Goal: Transaction & Acquisition: Download file/media

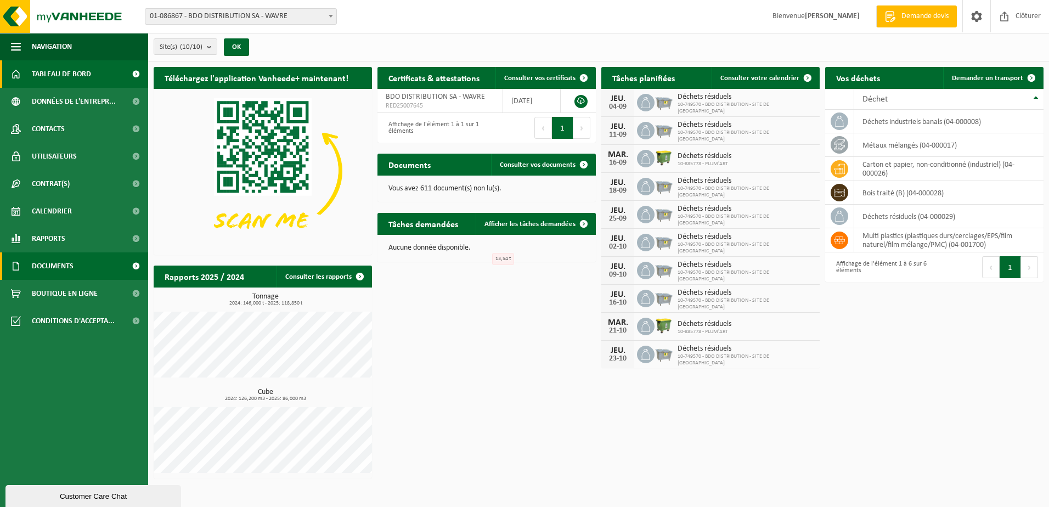
click at [59, 271] on span "Documents" at bounding box center [53, 265] width 42 height 27
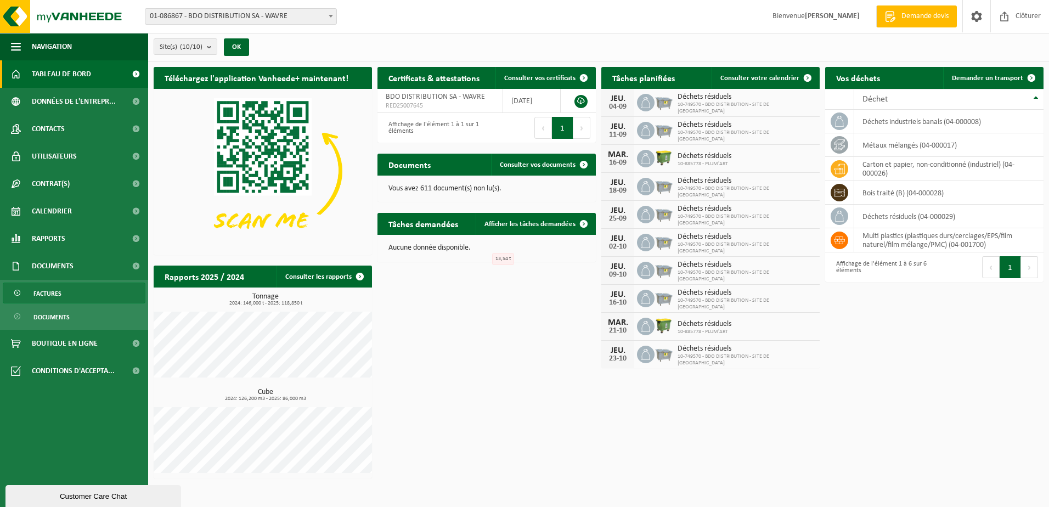
click at [46, 298] on span "Factures" at bounding box center [47, 293] width 28 height 21
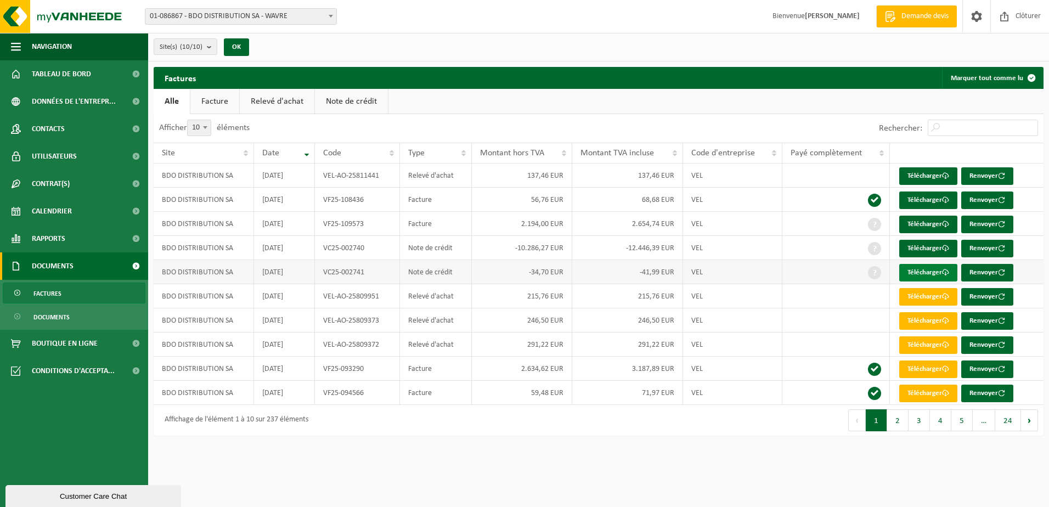
click at [927, 273] on link "Télécharger" at bounding box center [928, 273] width 58 height 18
click at [913, 347] on link "Télécharger" at bounding box center [928, 345] width 58 height 18
click at [913, 320] on link "Télécharger" at bounding box center [928, 321] width 58 height 18
click at [908, 298] on link "Télécharger" at bounding box center [928, 297] width 58 height 18
click at [928, 273] on link "Télécharger" at bounding box center [928, 273] width 58 height 18
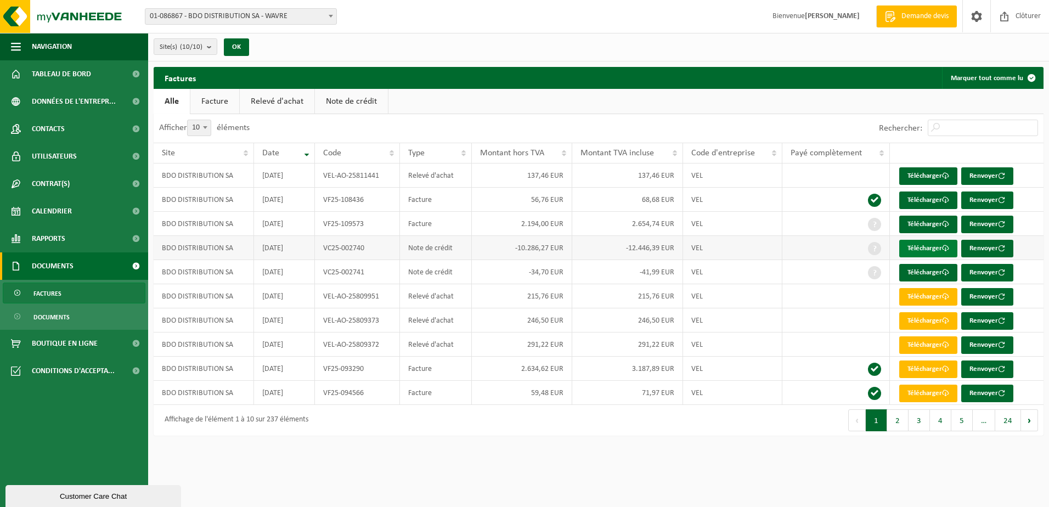
click at [926, 245] on link "Télécharger" at bounding box center [928, 249] width 58 height 18
click at [913, 219] on link "Télécharger" at bounding box center [928, 225] width 58 height 18
click at [913, 197] on link "Télécharger" at bounding box center [928, 200] width 58 height 18
click at [932, 170] on link "Télécharger" at bounding box center [928, 176] width 58 height 18
